Goal: Book appointment/travel/reservation

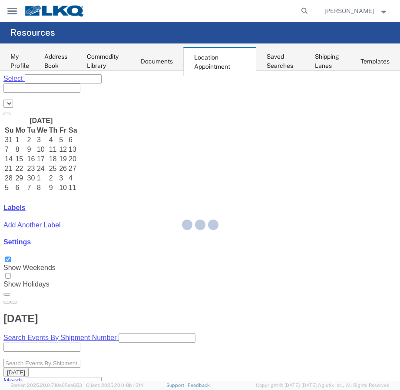
select select "28018"
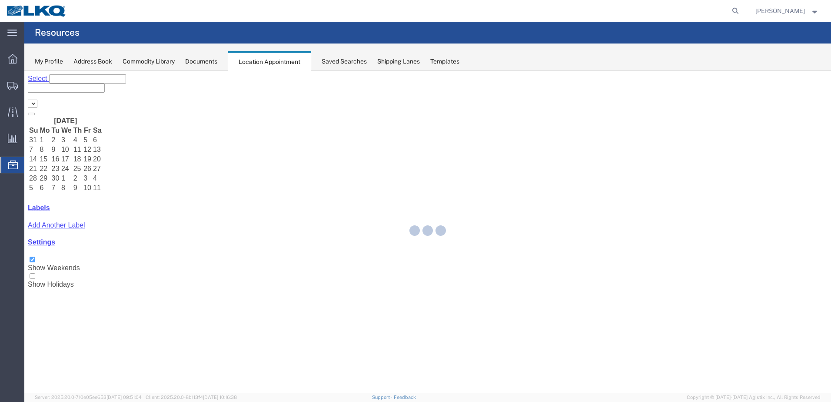
select select "28018"
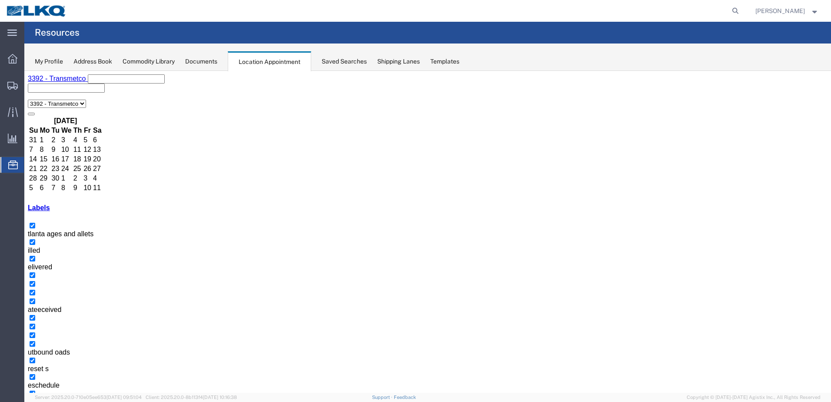
select select "1"
select select
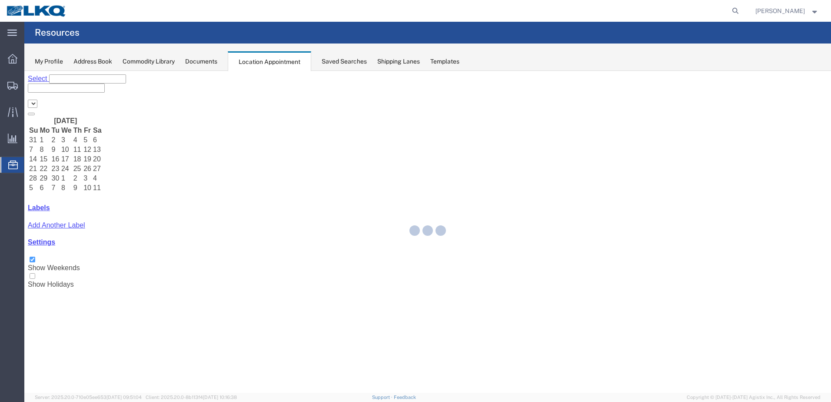
select select "28018"
